Goal: Information Seeking & Learning: Understand process/instructions

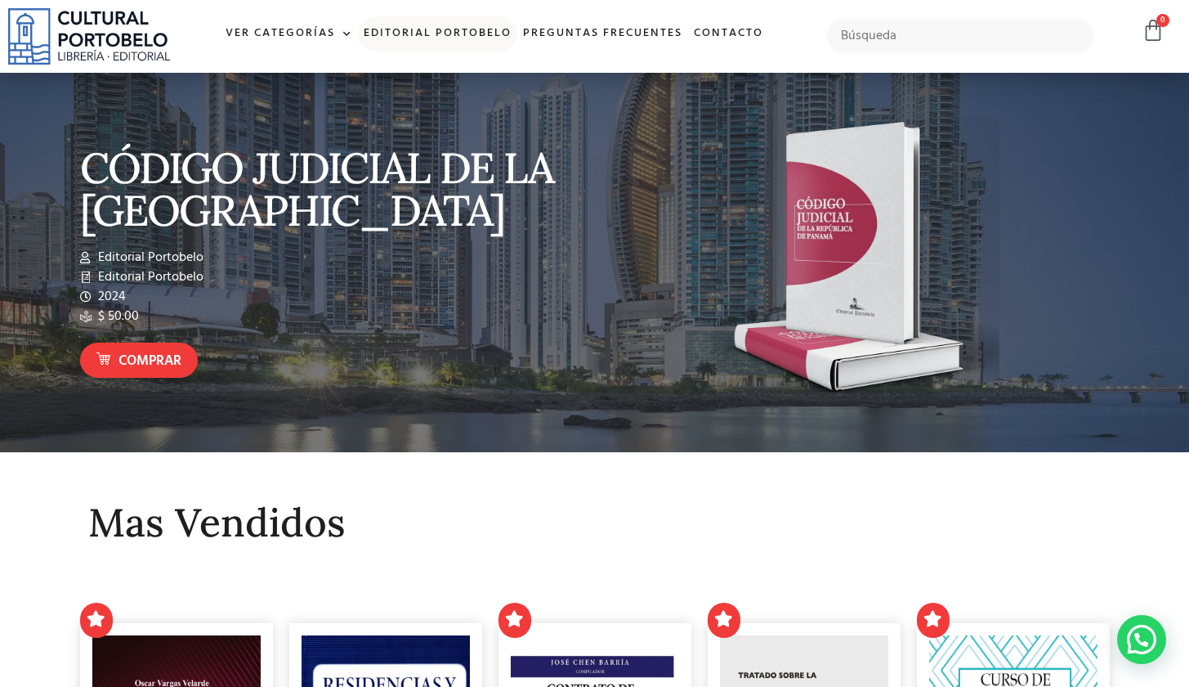
click at [418, 32] on link "Editorial Portobelo" at bounding box center [437, 33] width 159 height 35
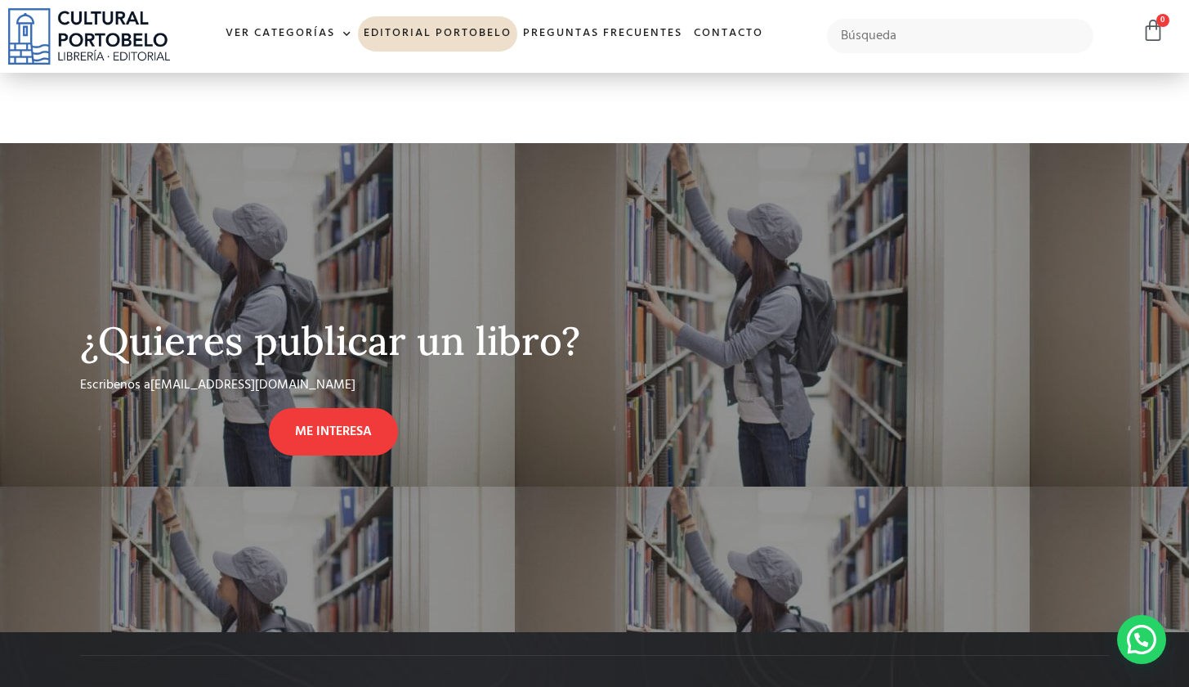
scroll to position [1126, 0]
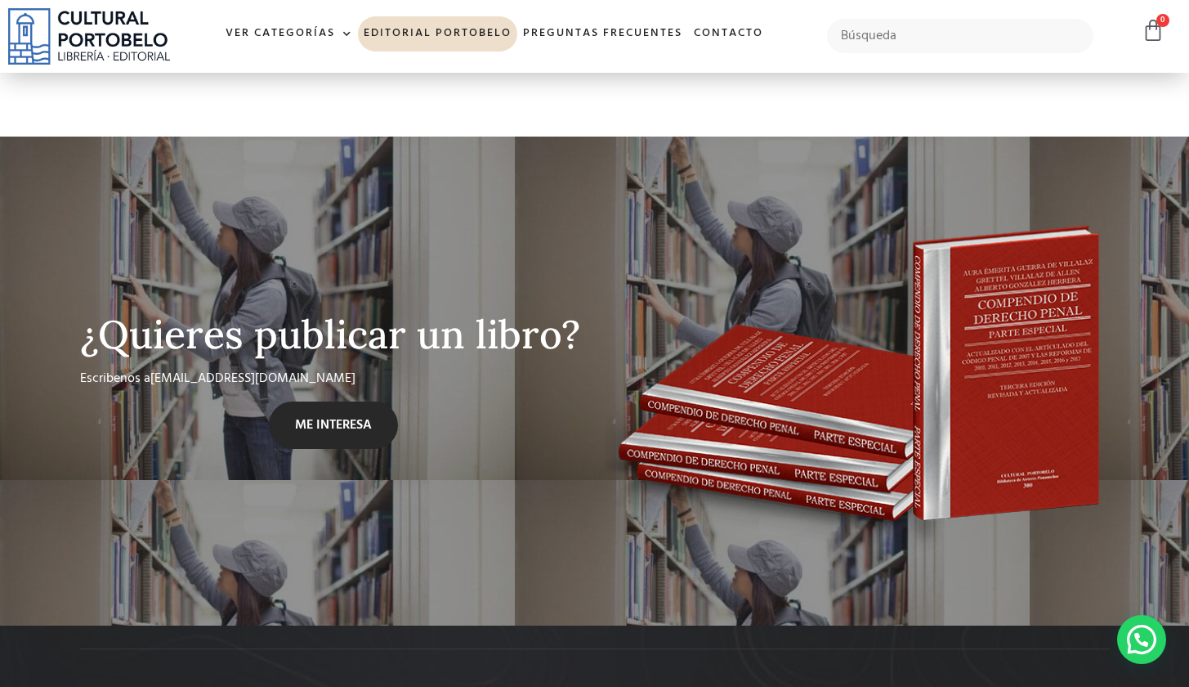
click at [313, 421] on span "ME INTERESA" at bounding box center [333, 425] width 77 height 20
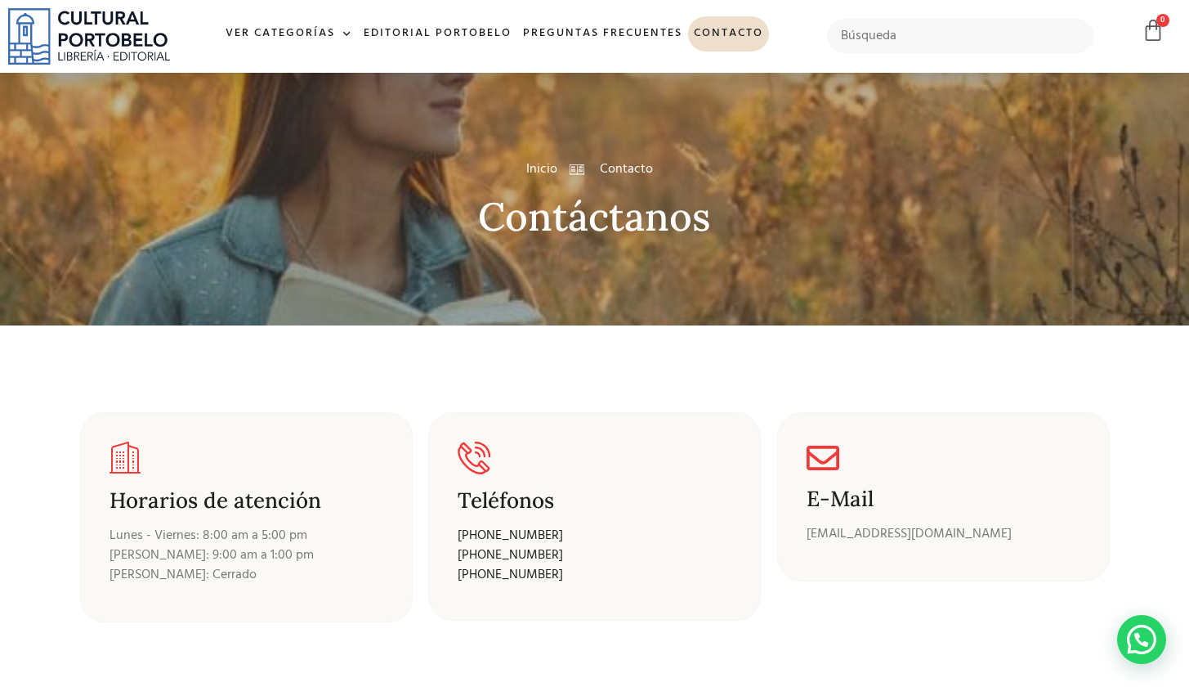
click at [980, 398] on section "Horarios de atención Lunes - Viernes: 8:00 am a 5:00 pm Sábados: 9:00 am a 1:00…" at bounding box center [594, 511] width 1189 height 372
click at [640, 29] on link "Preguntas frecuentes" at bounding box center [602, 33] width 171 height 35
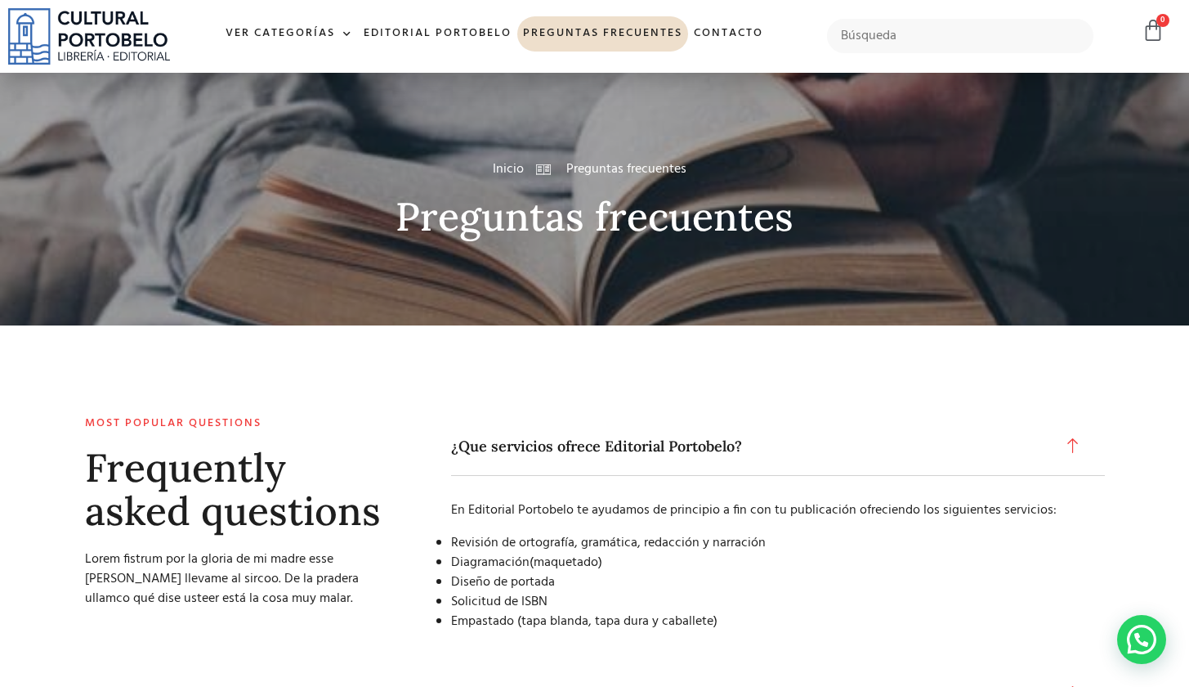
click at [536, 528] on div "En Editorial Portobelo te ayudamos de principio a fin con tu publicación ofreci…" at bounding box center [778, 566] width 654 height 180
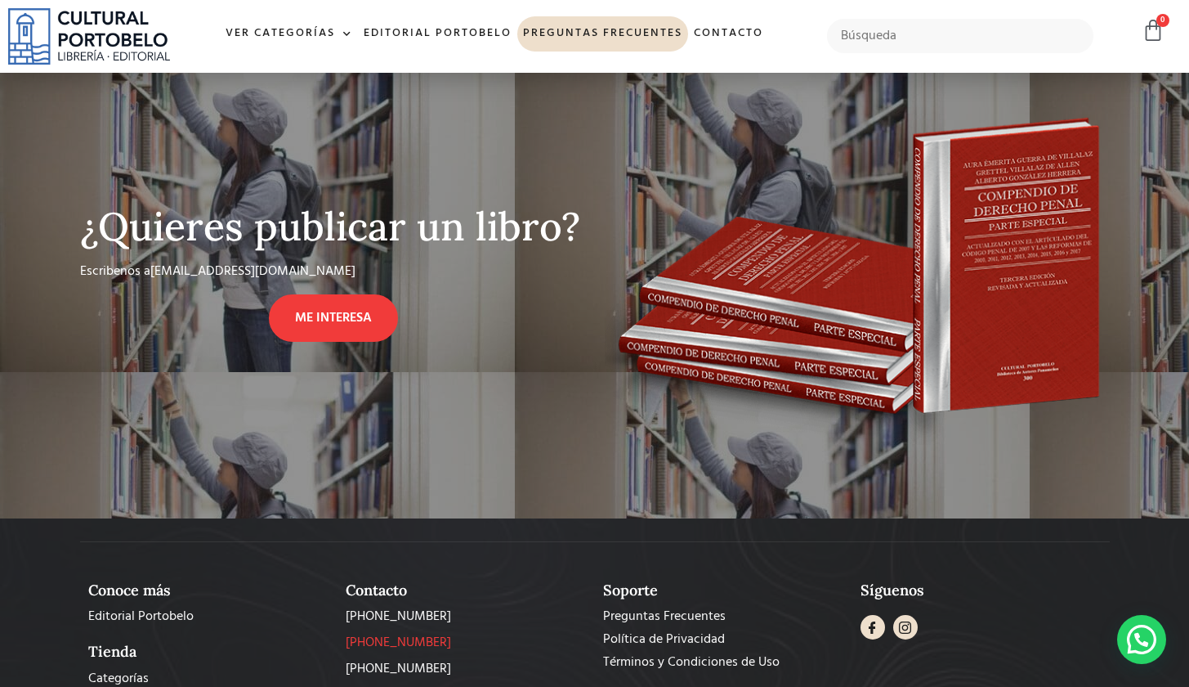
scroll to position [2493, 0]
